Goal: Task Accomplishment & Management: Use online tool/utility

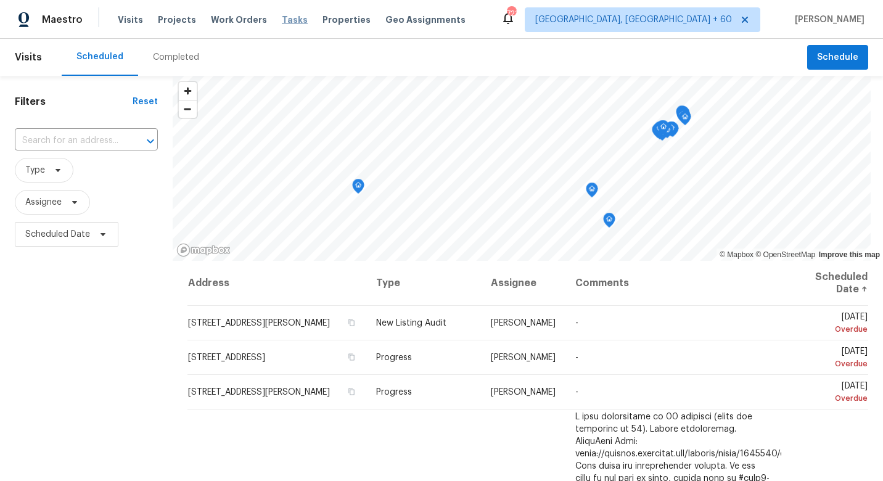
click at [282, 22] on span "Tasks" at bounding box center [295, 19] width 26 height 9
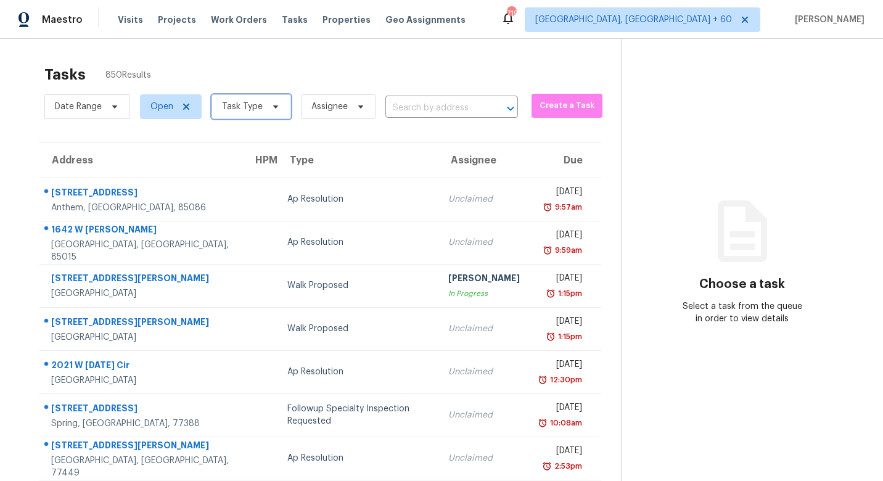
click at [261, 107] on span "Task Type" at bounding box center [251, 106] width 80 height 25
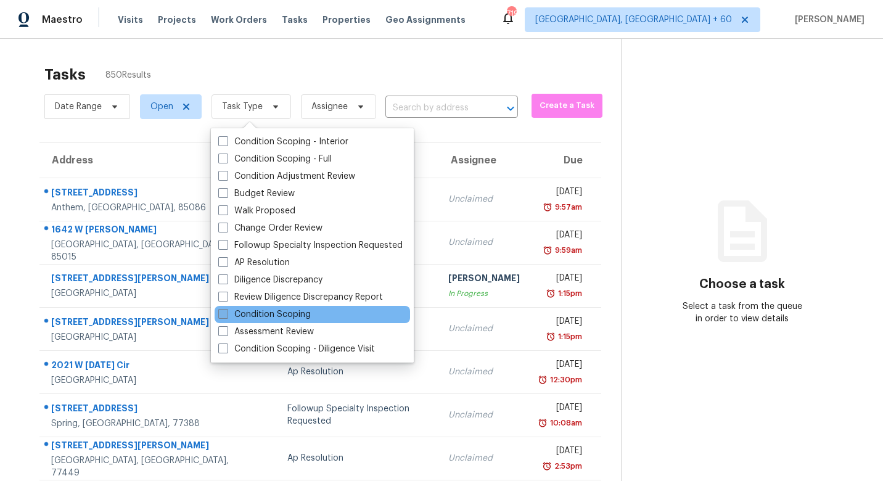
click at [269, 311] on label "Condition Scoping" at bounding box center [264, 314] width 92 height 12
click at [226, 311] on input "Condition Scoping" at bounding box center [222, 312] width 8 height 8
checkbox input "true"
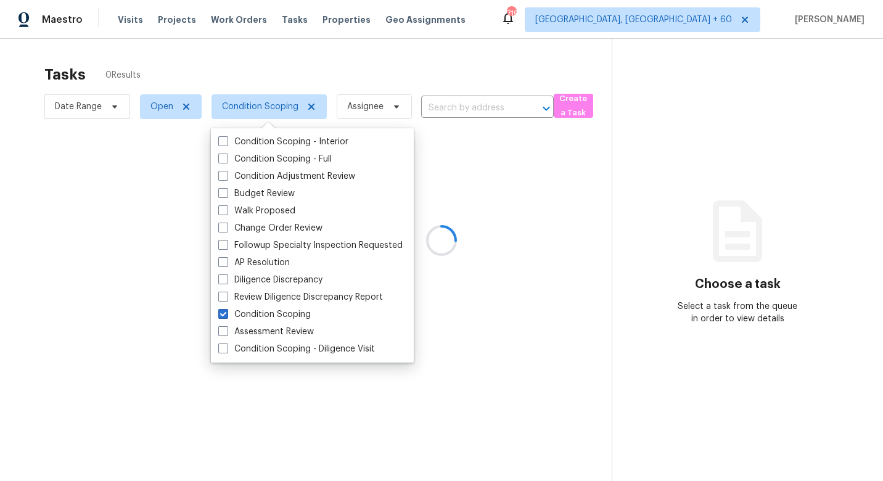
click at [171, 67] on div at bounding box center [441, 240] width 883 height 481
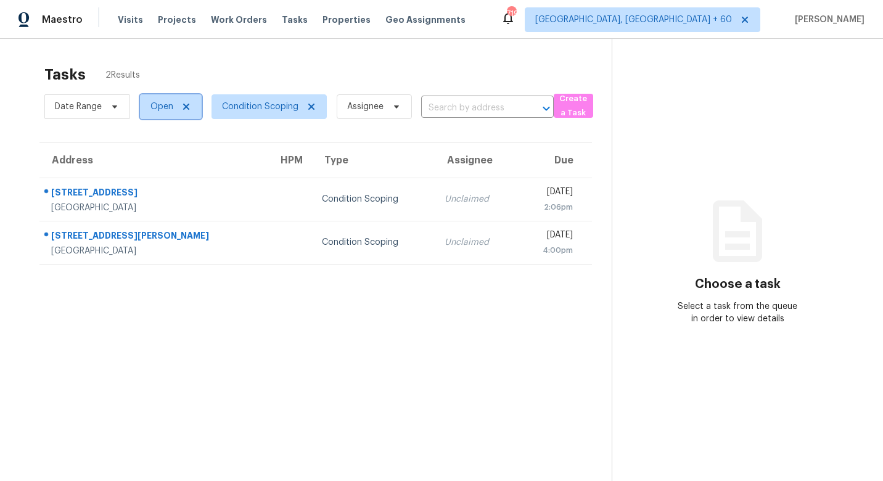
click at [158, 97] on span "Open" at bounding box center [171, 106] width 62 height 25
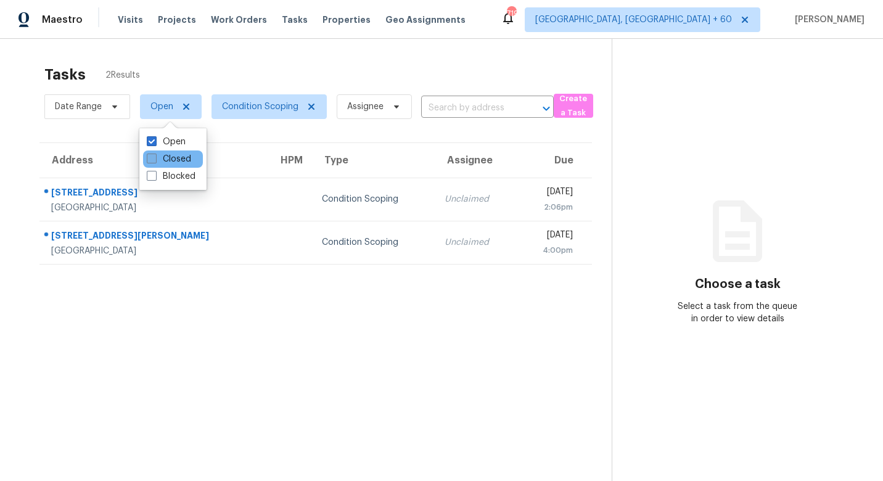
click at [154, 158] on span at bounding box center [152, 159] width 10 height 10
click at [154, 158] on input "Closed" at bounding box center [151, 157] width 8 height 8
checkbox input "true"
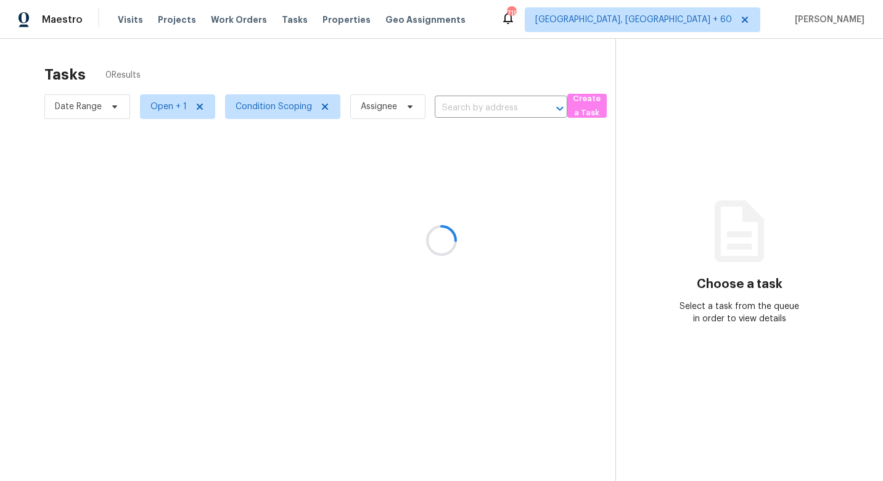
click at [177, 62] on div at bounding box center [441, 240] width 883 height 481
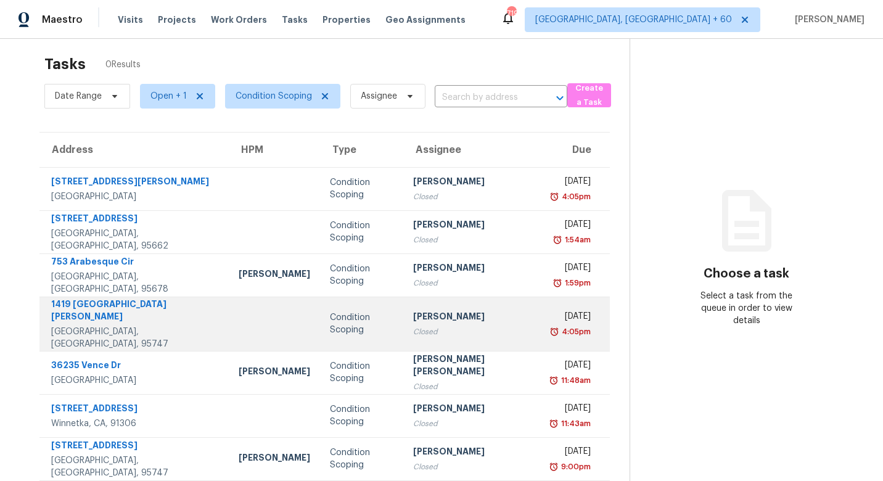
scroll to position [10, 0]
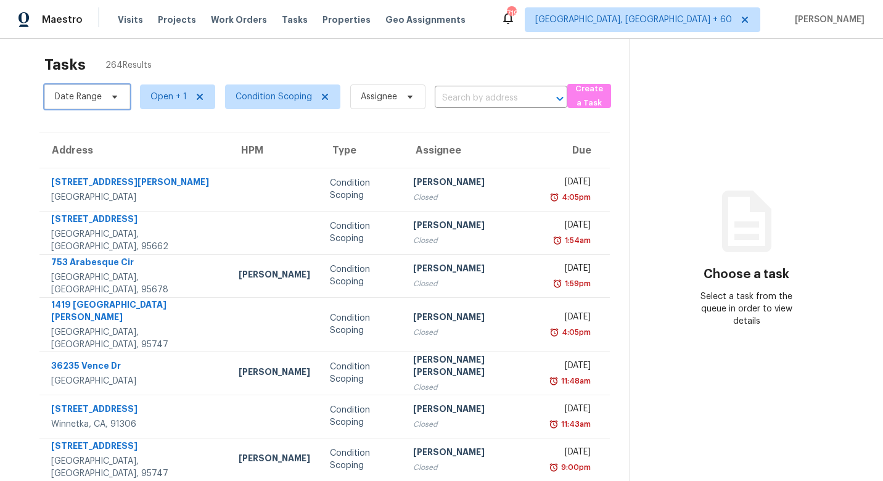
click at [80, 87] on span "Date Range" at bounding box center [87, 96] width 86 height 25
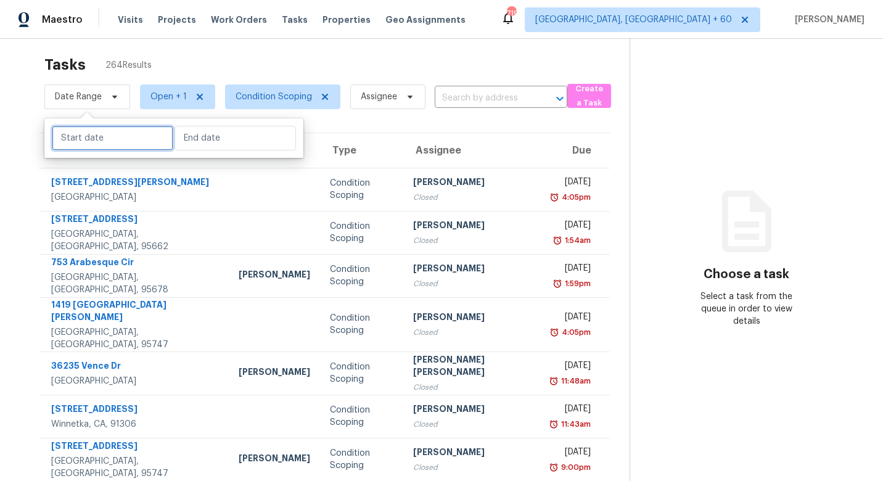
click at [94, 137] on input "text" at bounding box center [112, 138] width 121 height 25
select select "9"
select select "2025"
select select "10"
select select "2025"
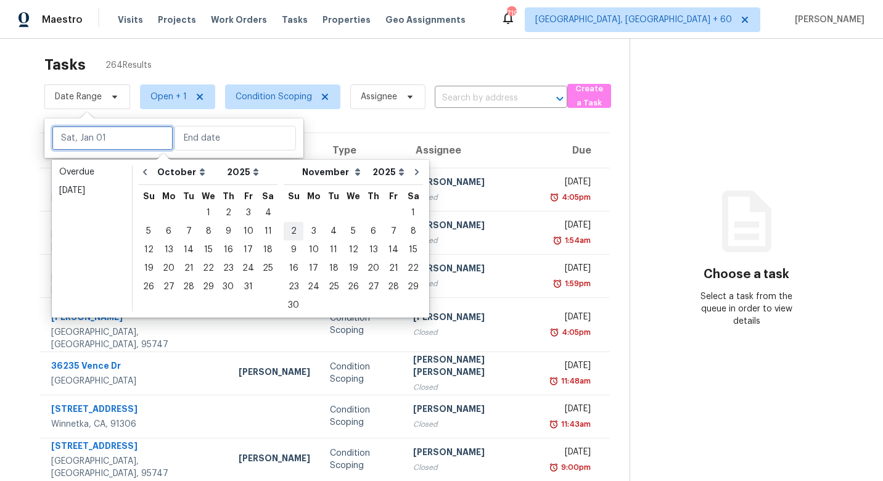
type input "[DATE]"
click at [207, 205] on div "1" at bounding box center [209, 212] width 20 height 17
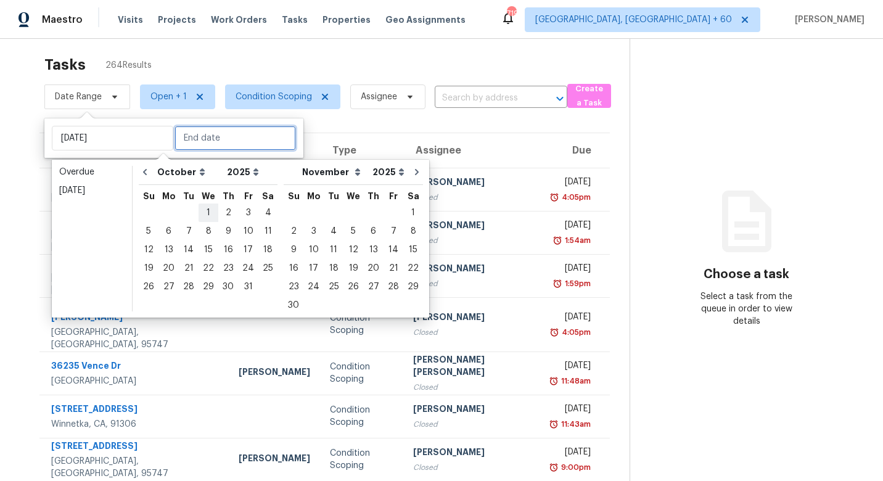
type input "[DATE]"
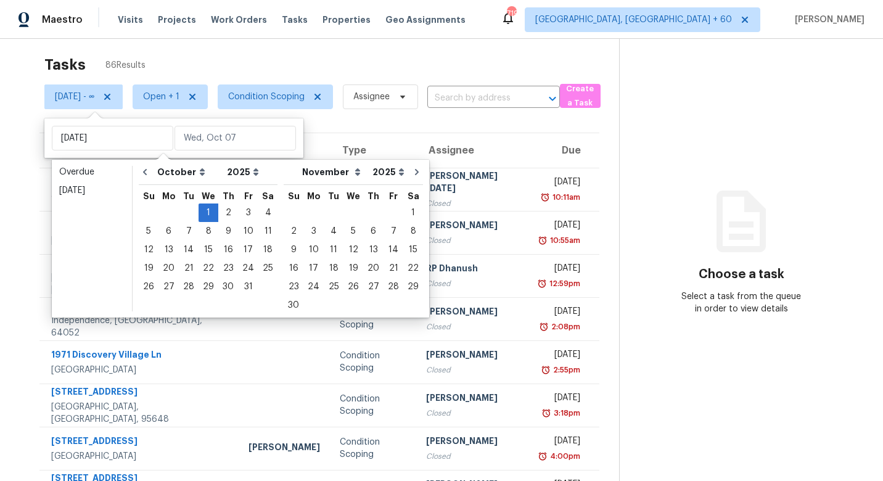
click at [391, 125] on section "Tasks 86 Results [DATE] - ∞ Open + 1 Condition Scoping Assignee ​ Create a Task…" at bounding box center [319, 341] width 599 height 584
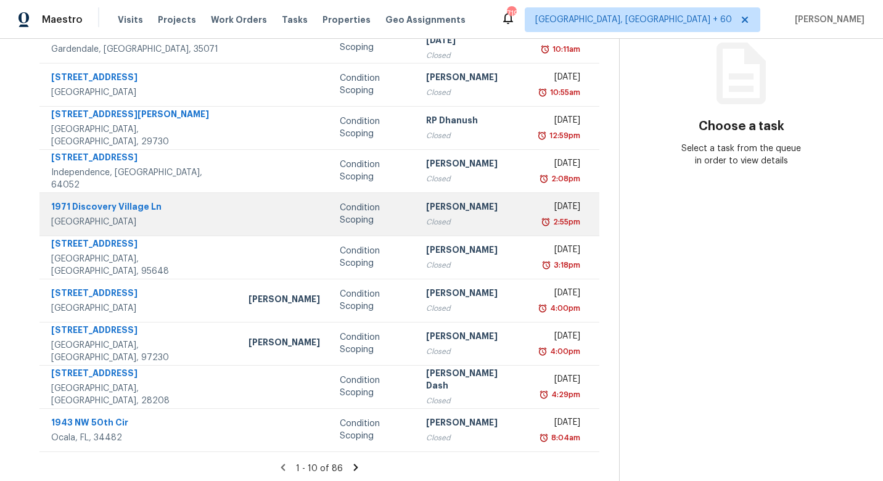
scroll to position [161, 0]
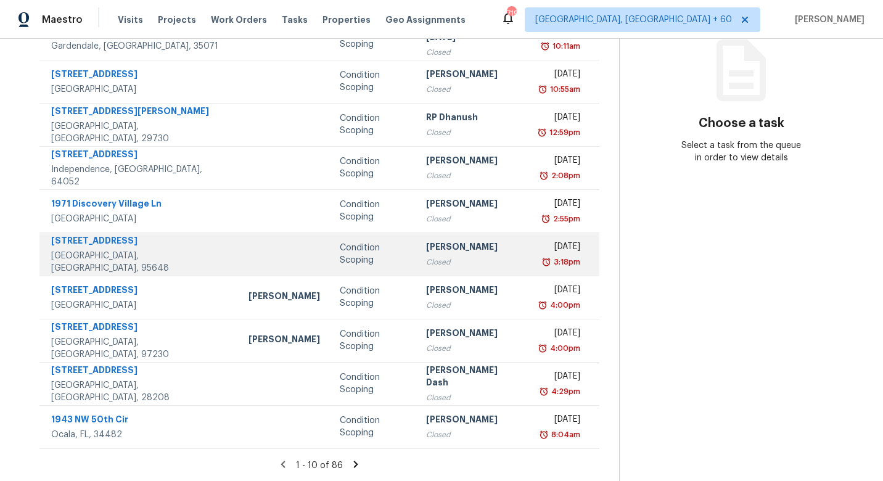
click at [248, 255] on div at bounding box center [284, 254] width 72 height 3
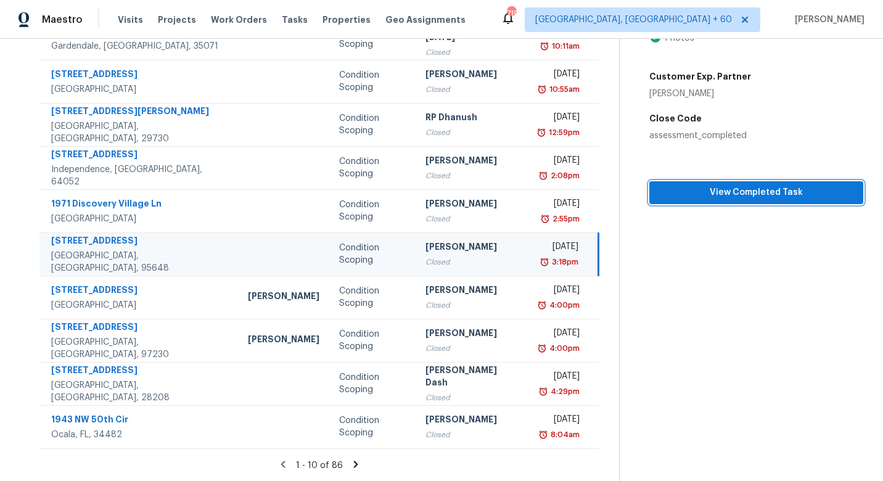
click at [690, 185] on span "View Completed Task" at bounding box center [756, 192] width 194 height 15
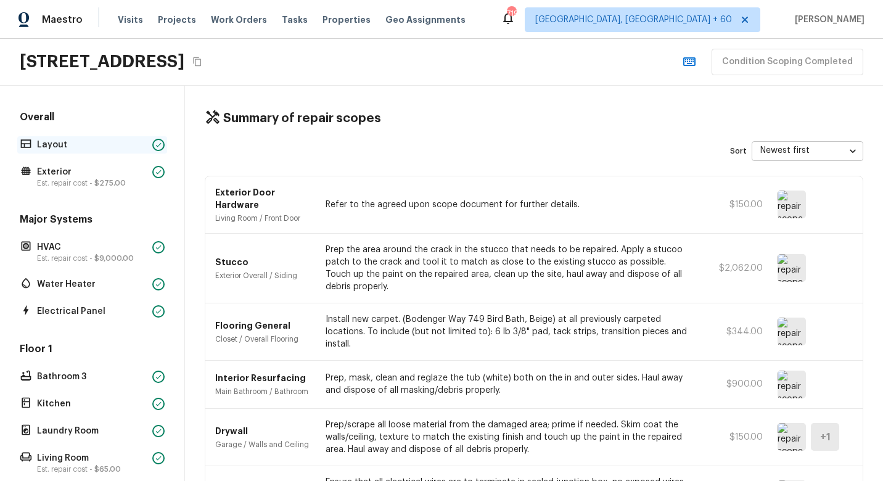
click at [72, 141] on p "Layout" at bounding box center [92, 145] width 110 height 12
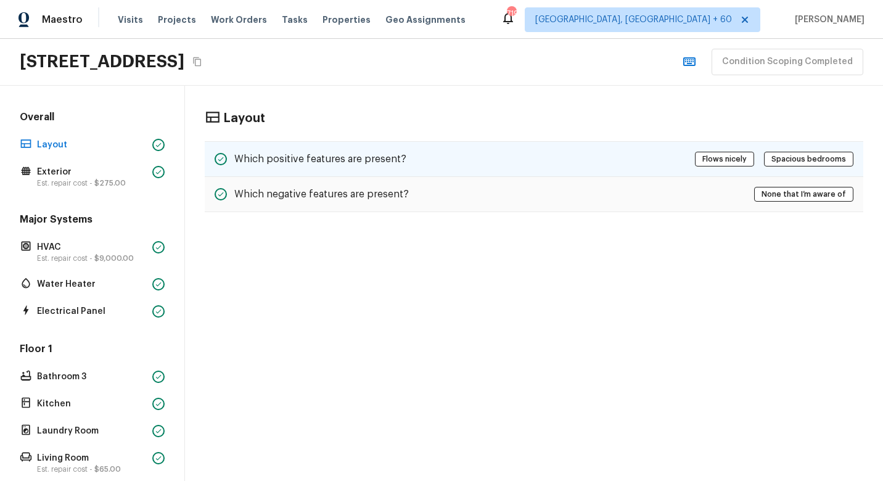
click at [383, 155] on h5 "Which positive features are present?" at bounding box center [320, 159] width 172 height 14
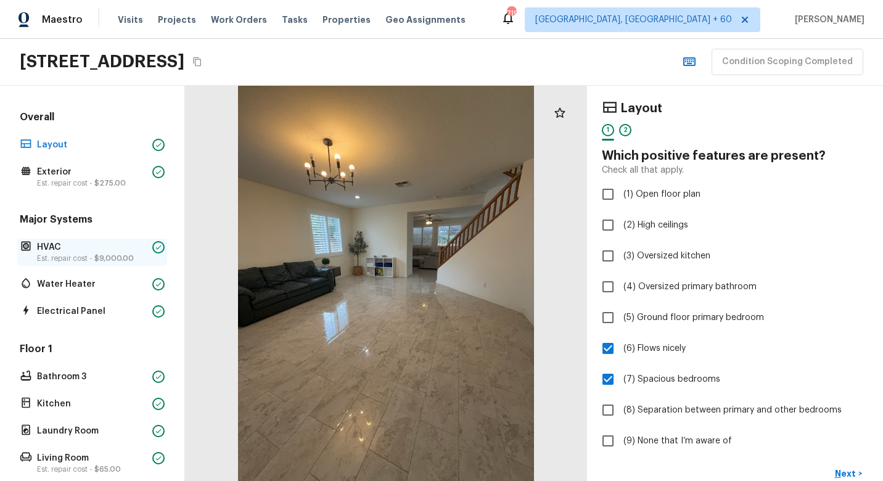
click at [53, 245] on p "HVAC" at bounding box center [92, 247] width 110 height 12
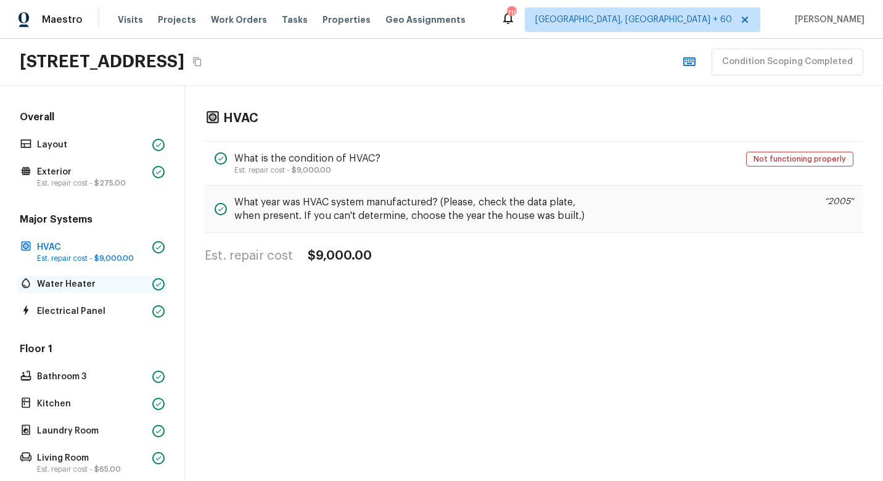
click at [60, 282] on p "Water Heater" at bounding box center [92, 284] width 110 height 12
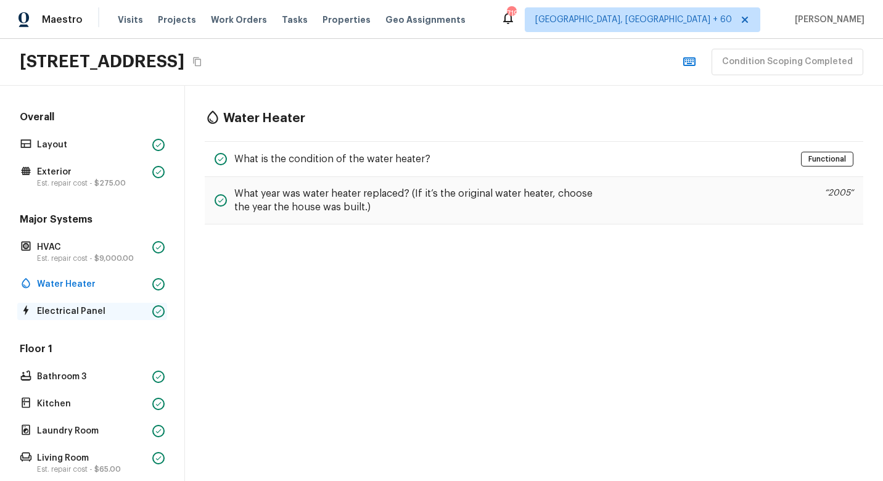
click at [74, 319] on div "Electrical Panel" at bounding box center [92, 311] width 150 height 17
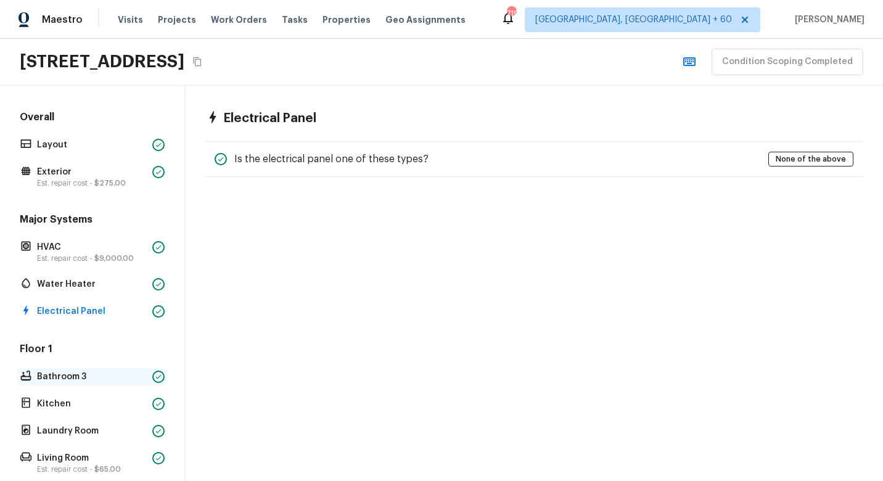
click at [67, 372] on p "Bathroom 3" at bounding box center [92, 377] width 110 height 12
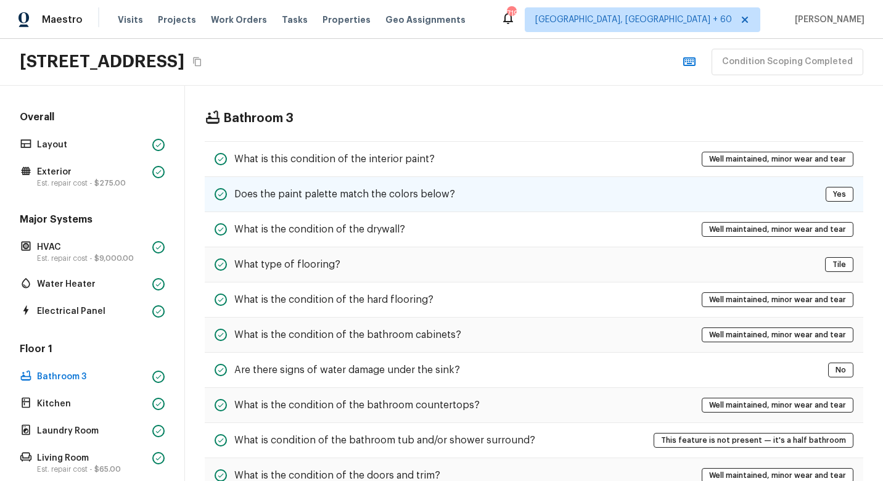
click at [386, 205] on div "Does the paint palette match the colors below? Yes" at bounding box center [534, 194] width 658 height 35
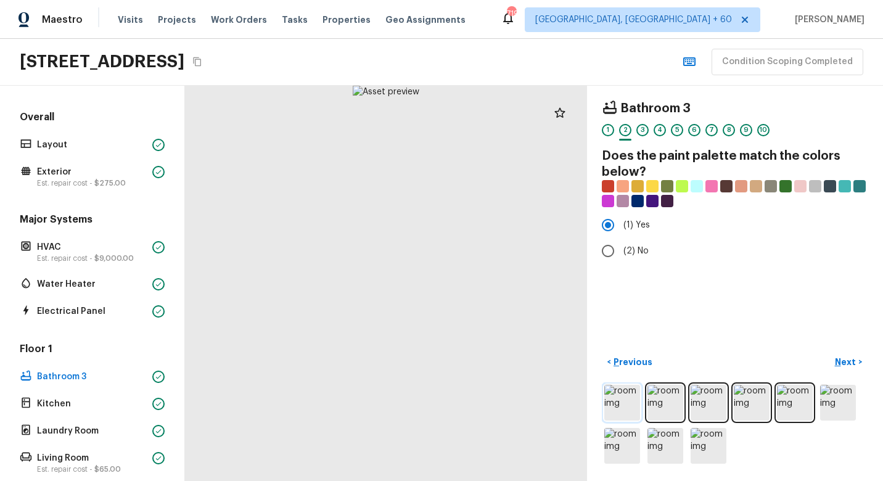
click at [628, 387] on img at bounding box center [622, 403] width 36 height 36
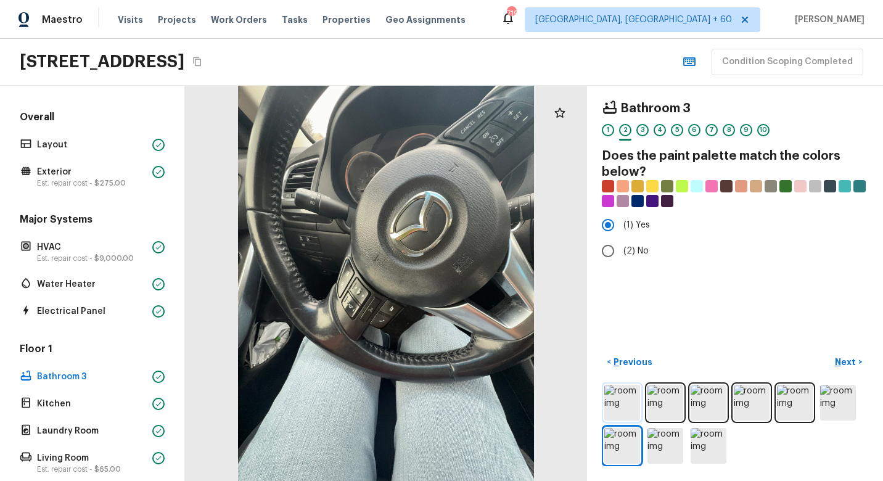
click at [623, 400] on img at bounding box center [622, 403] width 36 height 36
